Goal: Find specific page/section: Find specific page/section

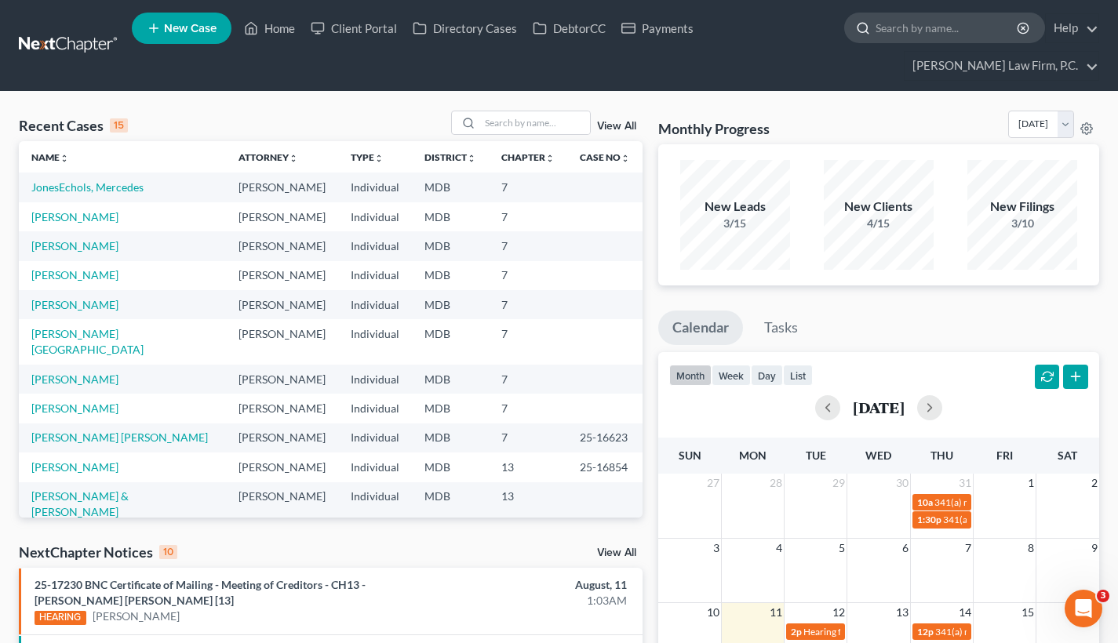
click at [913, 27] on input "search" at bounding box center [947, 27] width 144 height 29
paste input "[PERSON_NAME]"
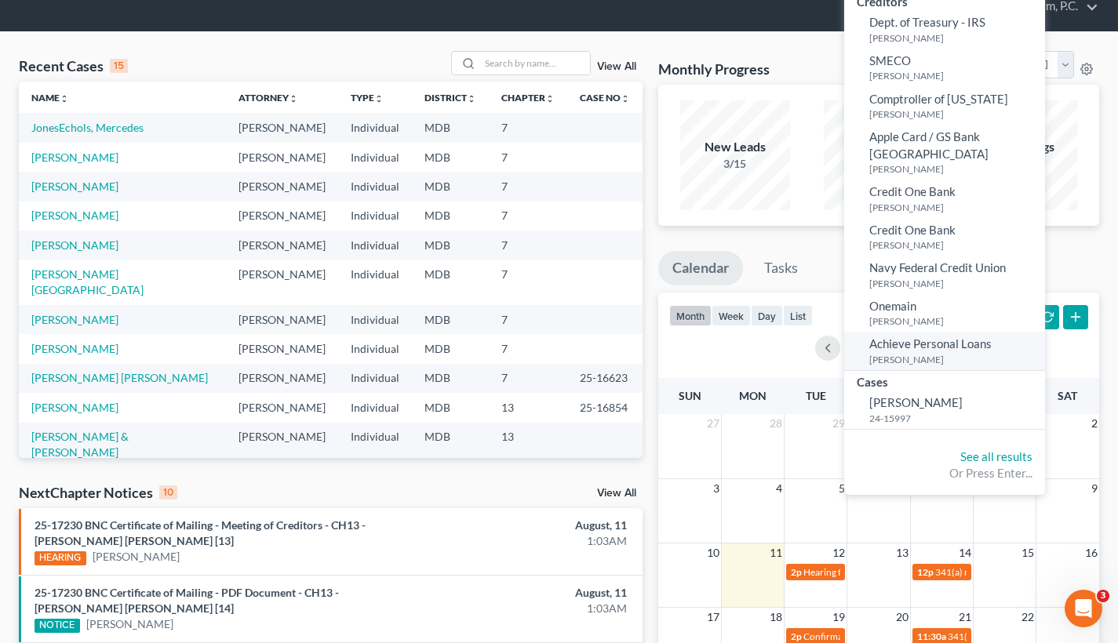
scroll to position [68, 0]
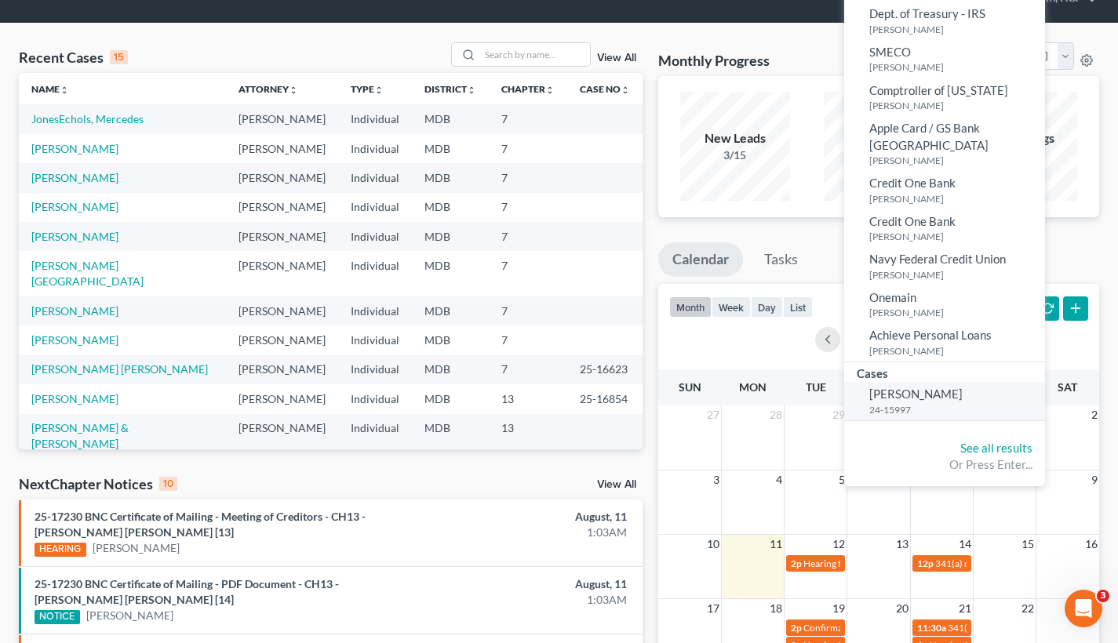
type input "[PERSON_NAME]"
click at [901, 403] on small "24-15997" at bounding box center [955, 409] width 172 height 13
select select "6"
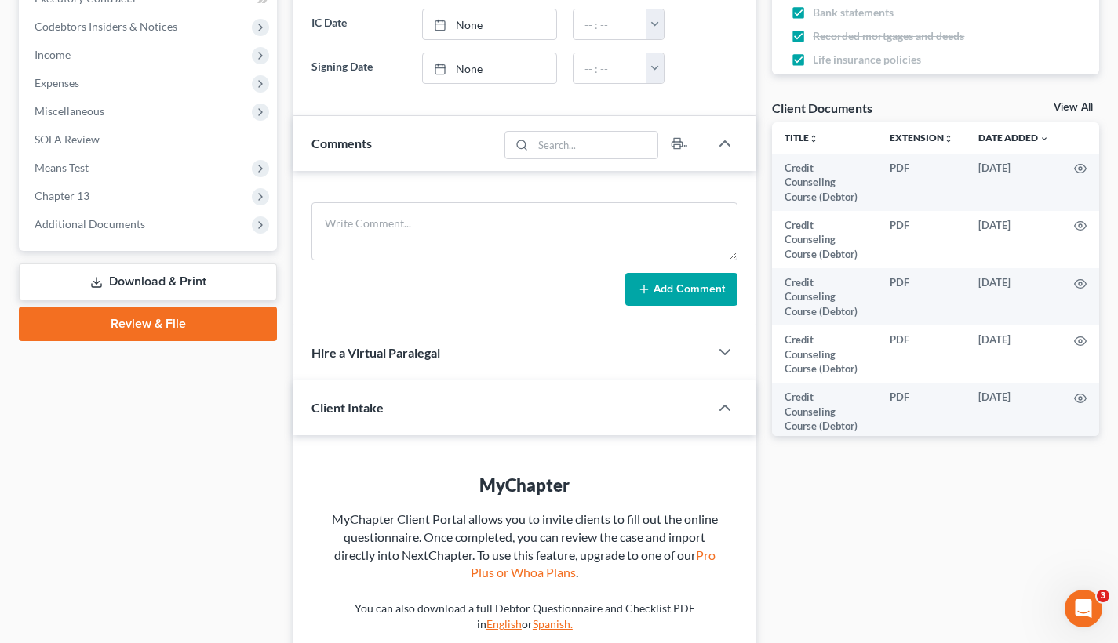
scroll to position [519, 0]
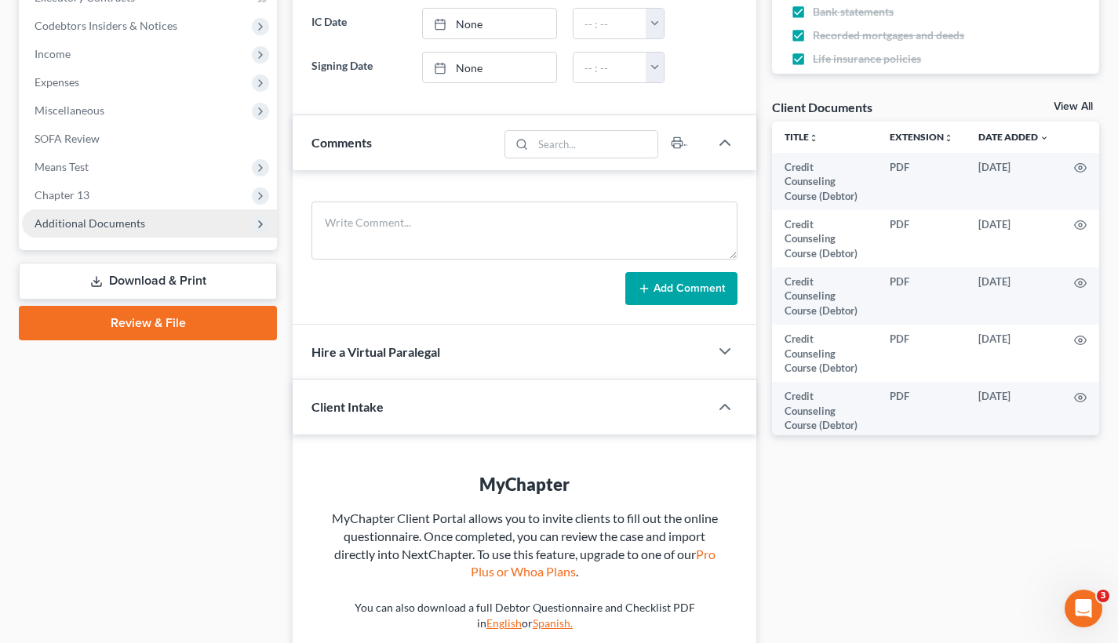
click at [113, 218] on span "Additional Documents" at bounding box center [90, 223] width 111 height 13
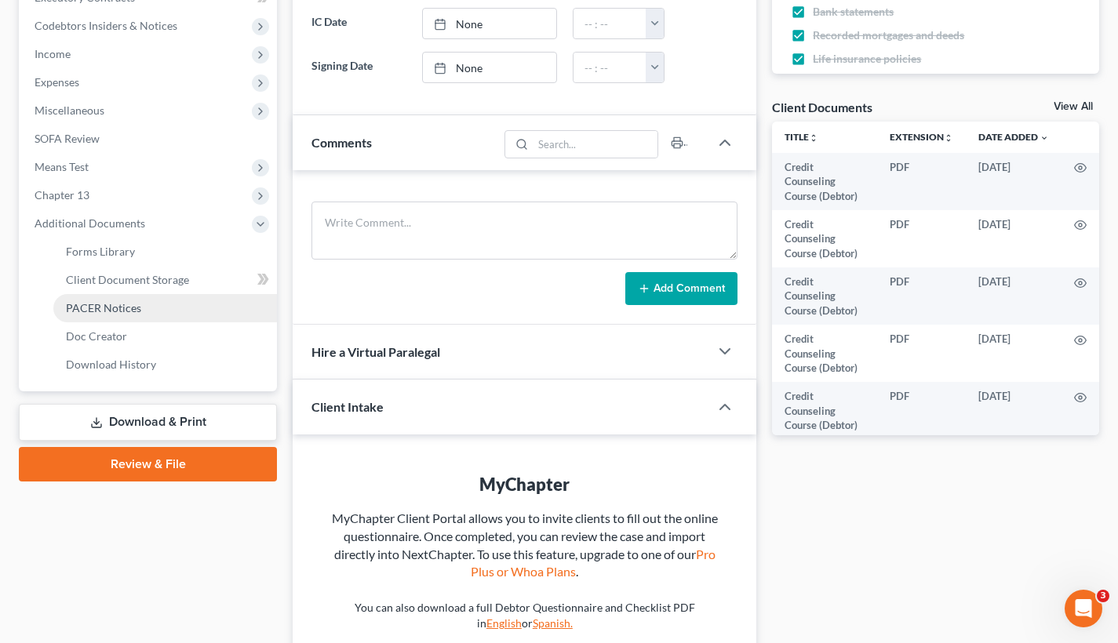
click at [125, 308] on span "PACER Notices" at bounding box center [103, 307] width 75 height 13
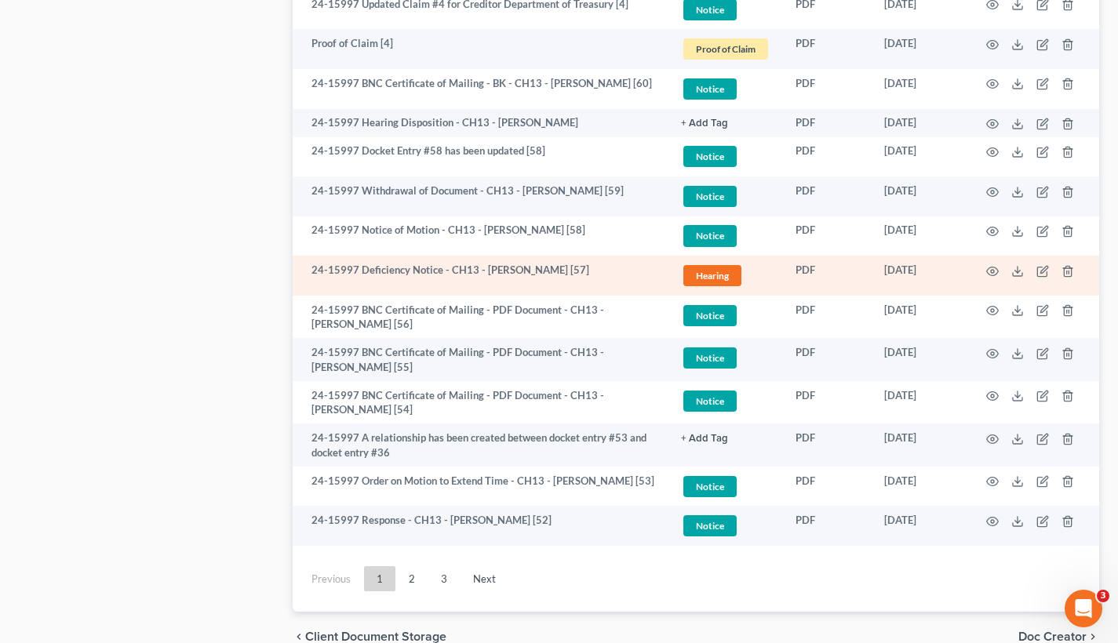
scroll to position [2932, 0]
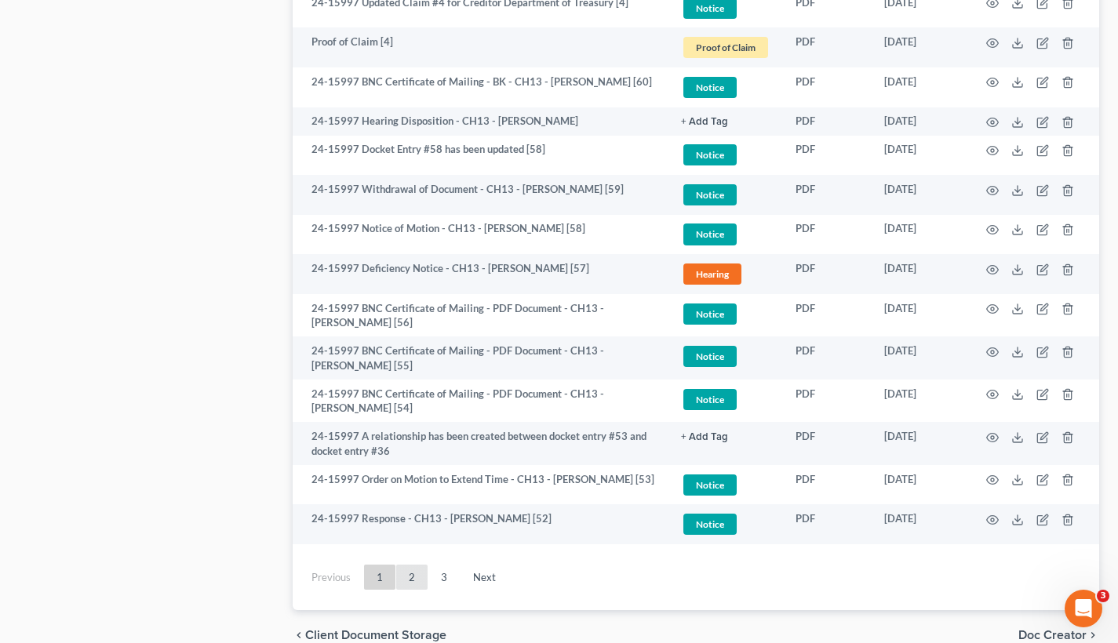
click at [414, 565] on link "2" at bounding box center [411, 577] width 31 height 25
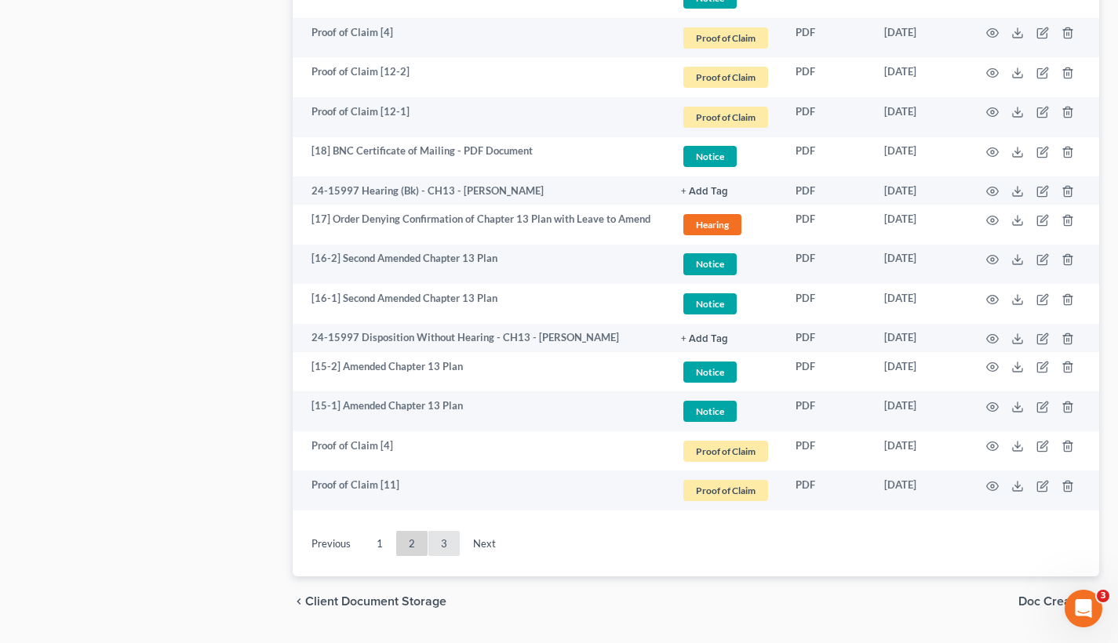
click at [440, 531] on link "3" at bounding box center [443, 543] width 31 height 25
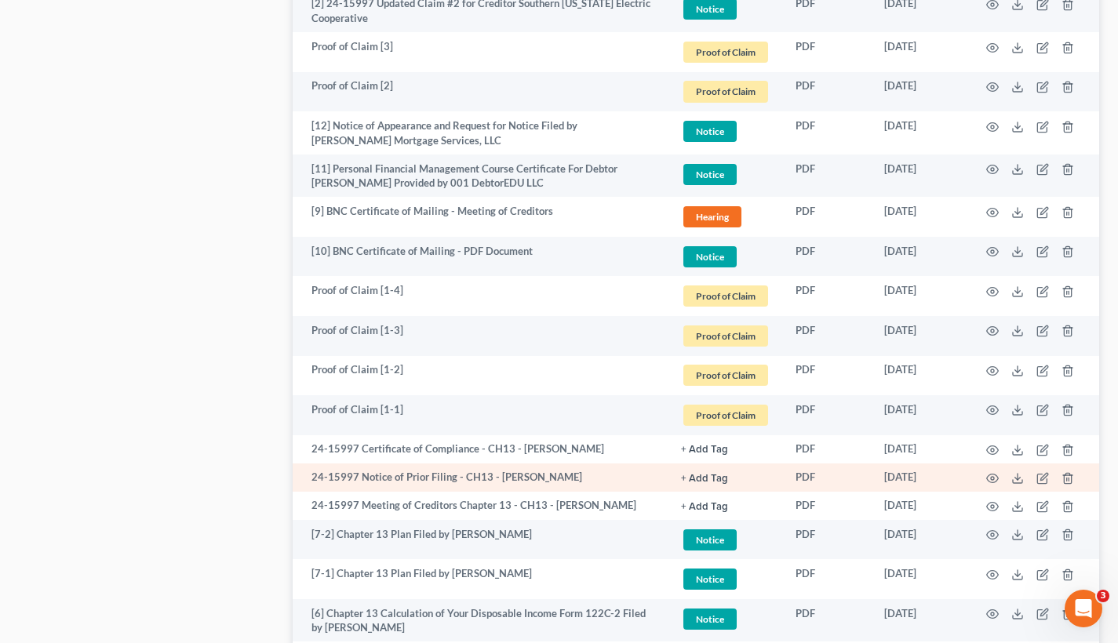
scroll to position [1061, 0]
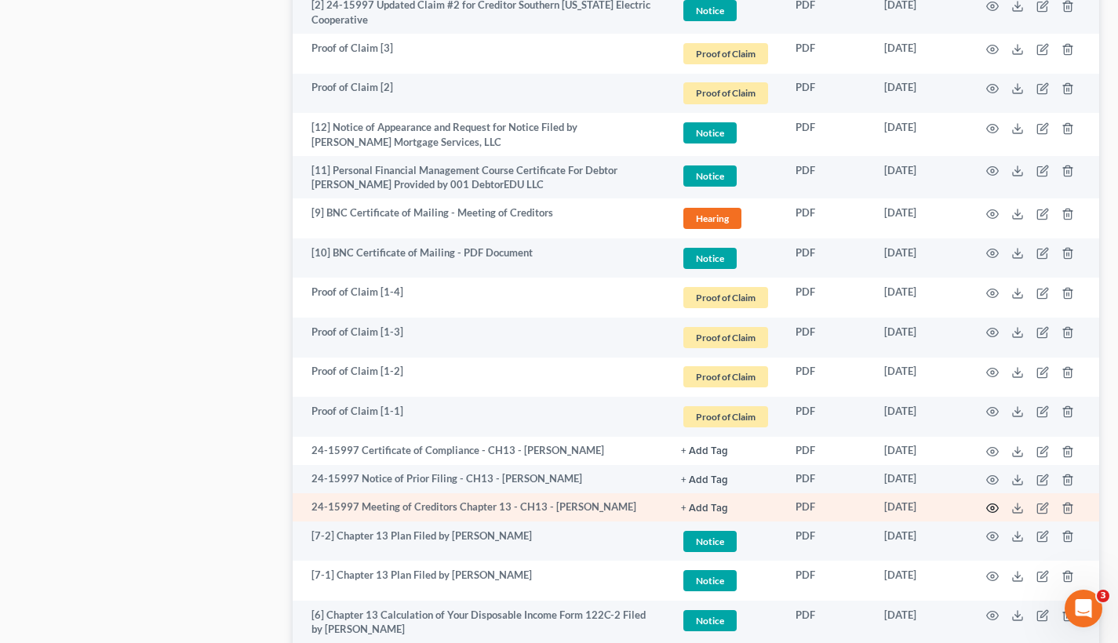
click at [992, 507] on circle "button" at bounding box center [992, 508] width 3 height 3
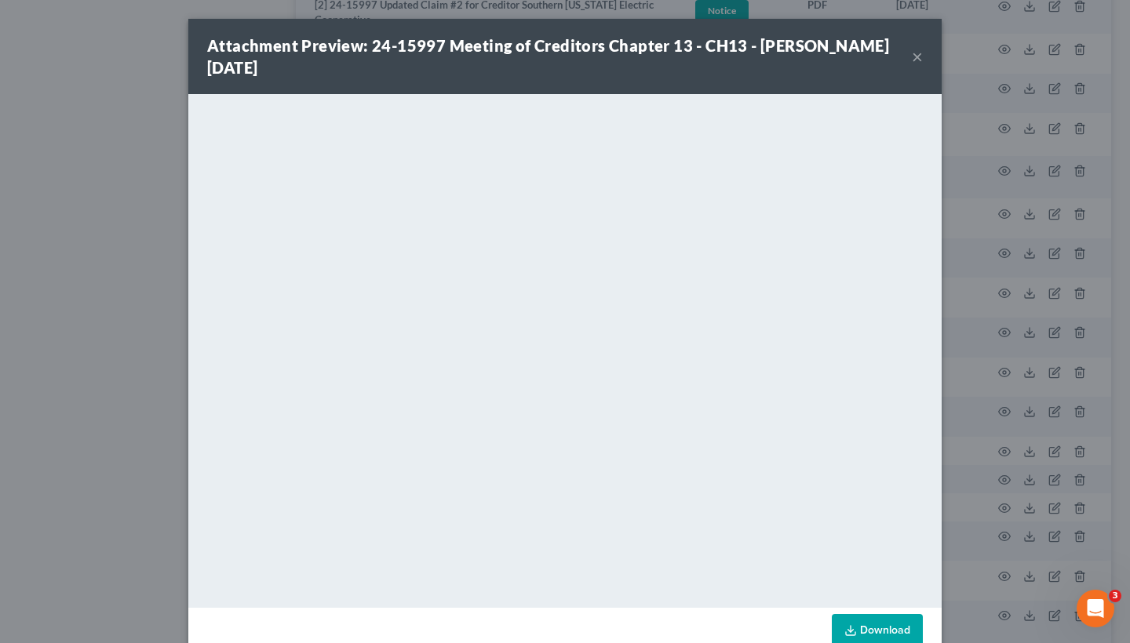
click at [916, 63] on button "×" at bounding box center [917, 56] width 11 height 19
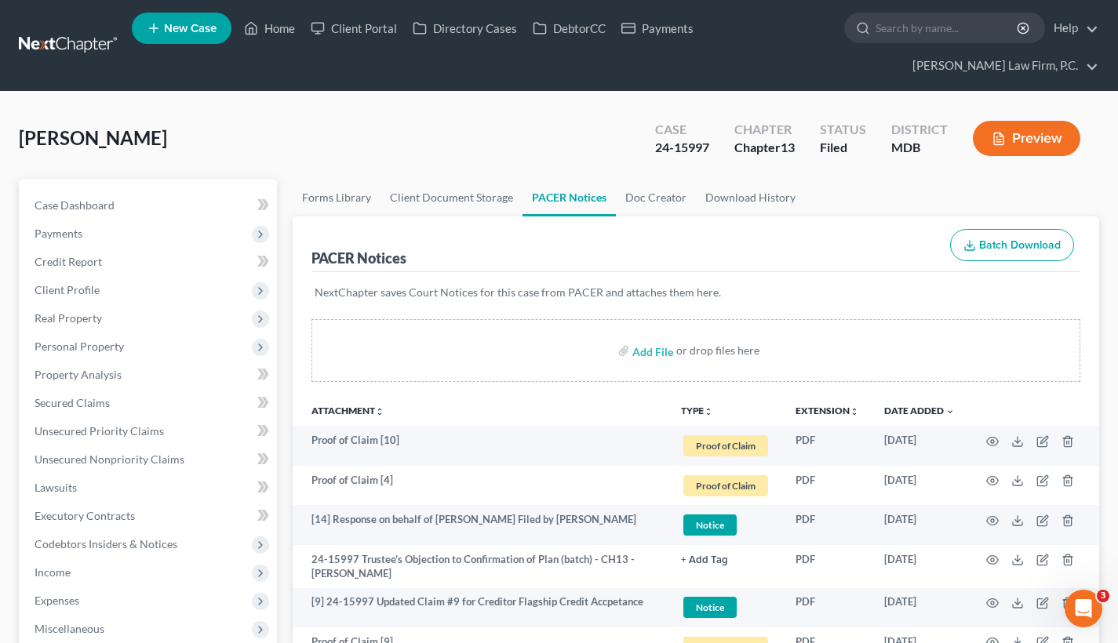
scroll to position [0, 0]
